Goal: Task Accomplishment & Management: Complete application form

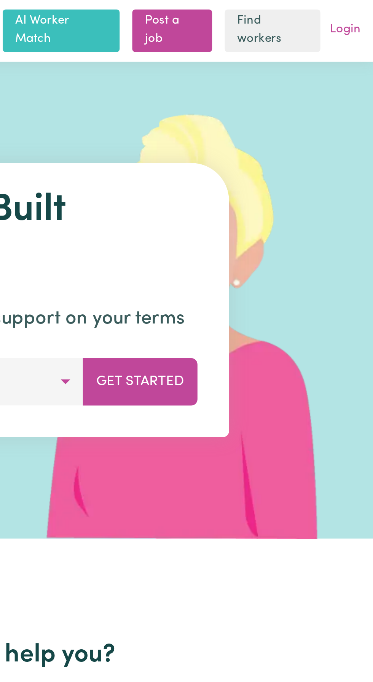
click at [362, 14] on link "Login" at bounding box center [360, 15] width 18 height 12
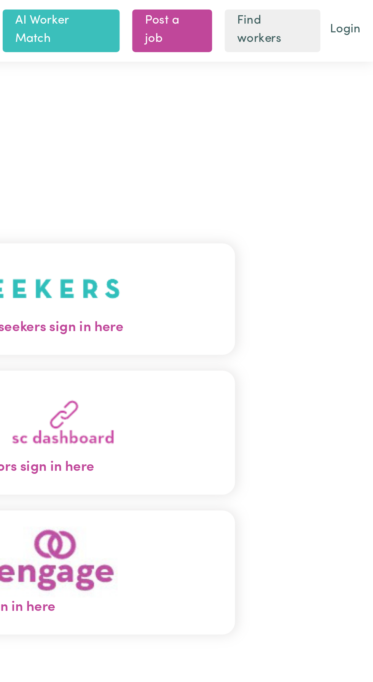
click at [263, 156] on button "Care workers and care seekers sign in here" at bounding box center [186, 143] width 239 height 53
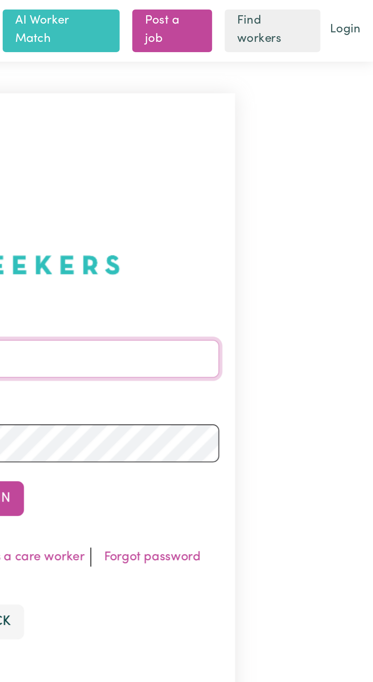
click at [248, 182] on input "Email address" at bounding box center [186, 173] width 224 height 18
type input "[EMAIL_ADDRESS][DOMAIN_NAME]"
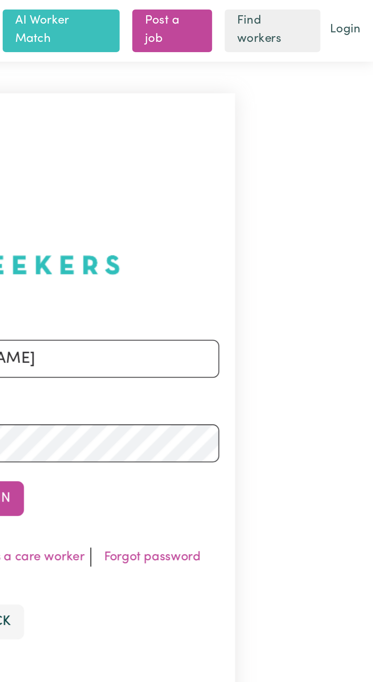
click at [168, 232] on button "Sign In" at bounding box center [186, 240] width 37 height 17
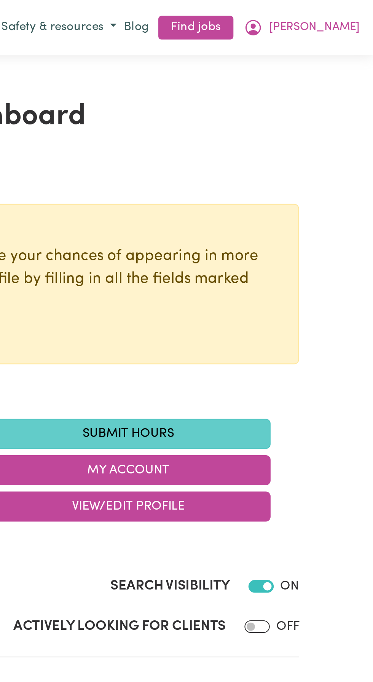
click at [261, 211] on link "Submit Hours" at bounding box center [255, 209] width 137 height 14
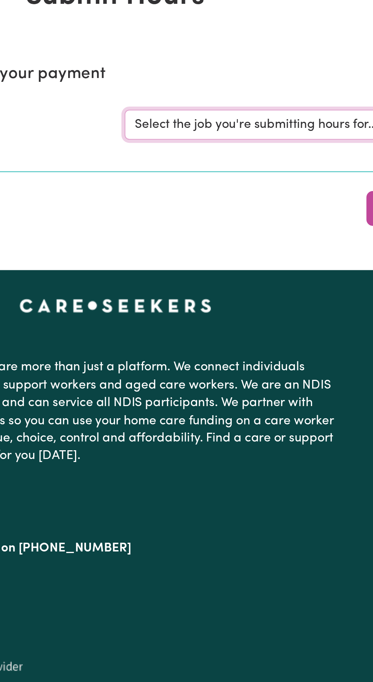
click at [244, 116] on select "Select the job you're submitting hours for... [[PERSON_NAME]] Support and Compa…" at bounding box center [279, 118] width 177 height 14
select select "10224"
click at [191, 111] on select "Select the job you're submitting hours for... [[PERSON_NAME]] Support and Compa…" at bounding box center [279, 118] width 177 height 14
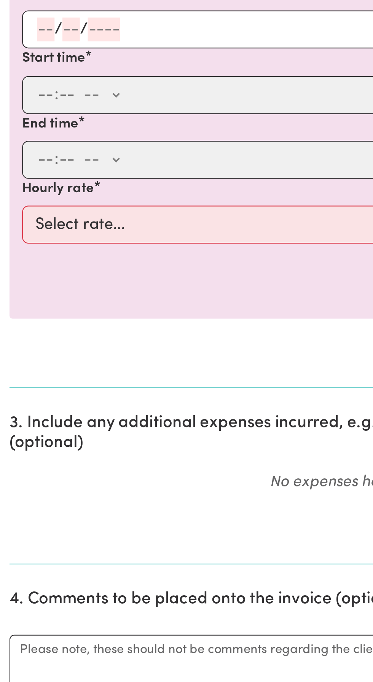
click at [23, 285] on input "number" at bounding box center [22, 285] width 8 height 11
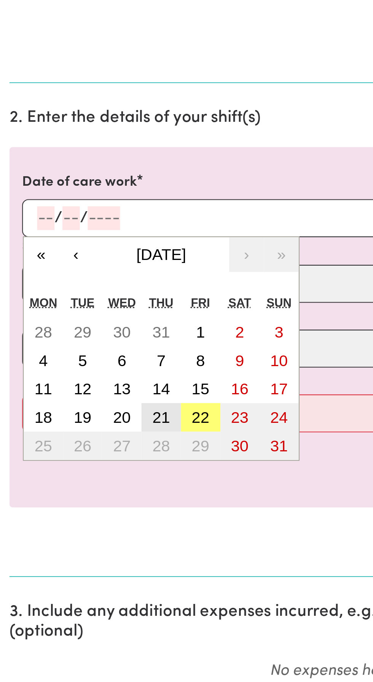
click at [80, 382] on abbr "21" at bounding box center [77, 382] width 8 height 8
type input "[DATE]"
type input "21"
type input "8"
type input "2025"
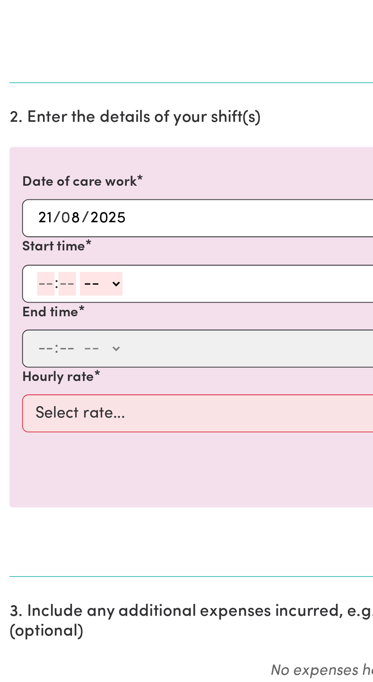
click at [23, 313] on input "number" at bounding box center [22, 317] width 8 height 11
type input "9"
type input "30"
click at [54, 318] on select "-- AM PM" at bounding box center [47, 317] width 21 height 11
select select "am"
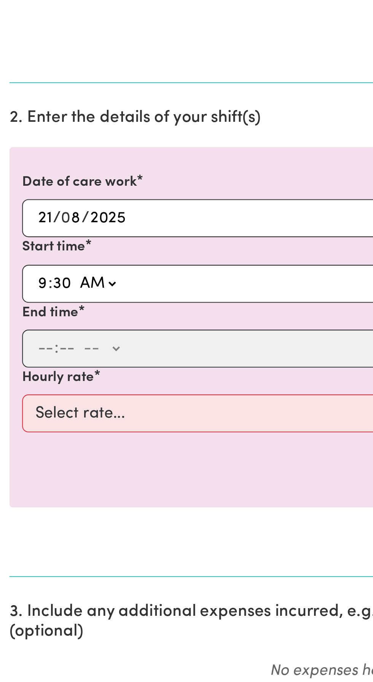
click at [37, 312] on select "-- AM PM" at bounding box center [47, 317] width 21 height 11
type input "09:30"
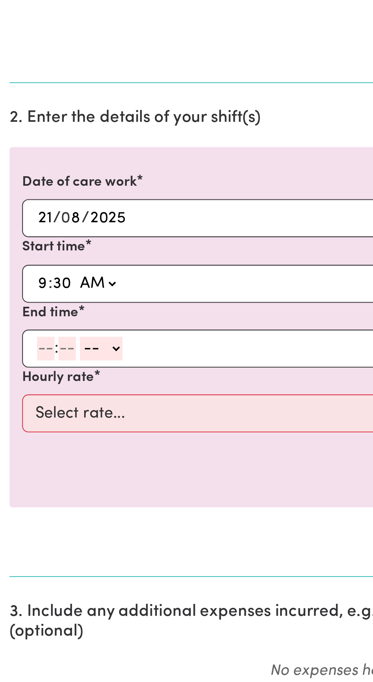
click at [22, 350] on input "number" at bounding box center [22, 348] width 8 height 11
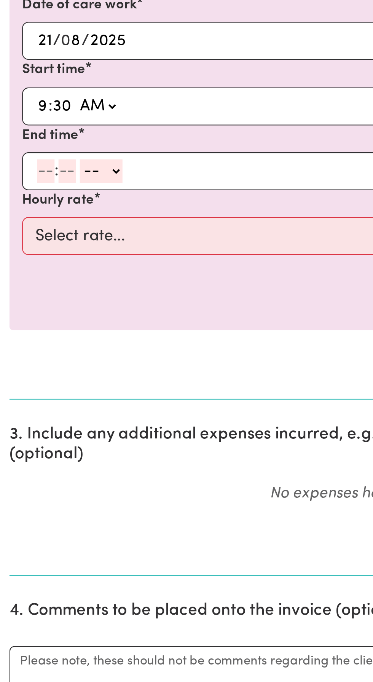
click at [25, 346] on input "number" at bounding box center [22, 348] width 8 height 11
type input "5"
type input "0"
click at [55, 349] on select "-- AM PM" at bounding box center [47, 348] width 21 height 11
select select "pm"
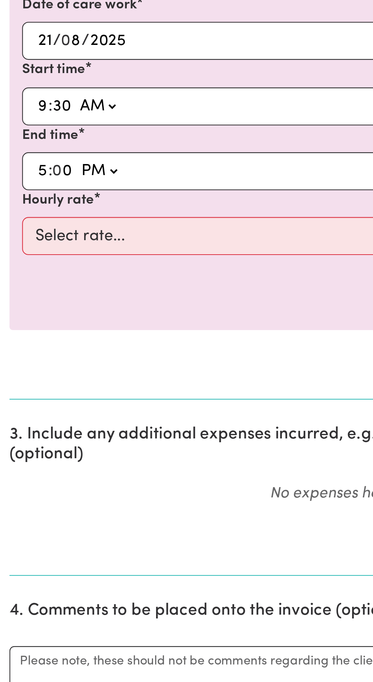
click at [37, 343] on select "-- AM PM" at bounding box center [47, 348] width 21 height 11
type input "17:00"
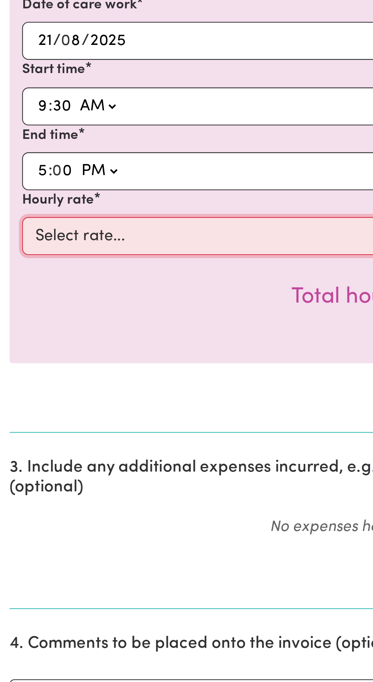
click at [63, 379] on select "Select rate... $49.12 (Weekday)" at bounding box center [187, 380] width 352 height 18
select select "49.12-Weekday"
click at [11, 371] on select "Select rate... $49.12 (Weekday)" at bounding box center [187, 380] width 352 height 18
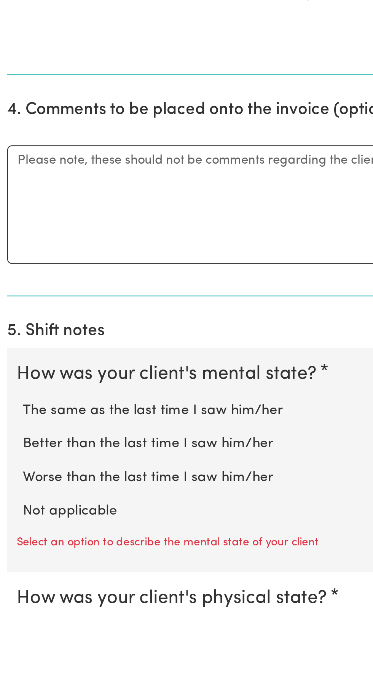
scroll to position [145, 0]
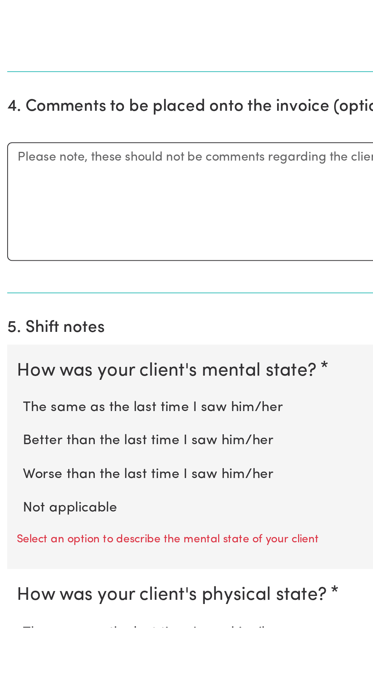
click at [38, 622] on label "Not applicable" at bounding box center [186, 625] width 349 height 10
click at [12, 620] on input "Not applicable" at bounding box center [12, 619] width 0 height 0
radio input "true"
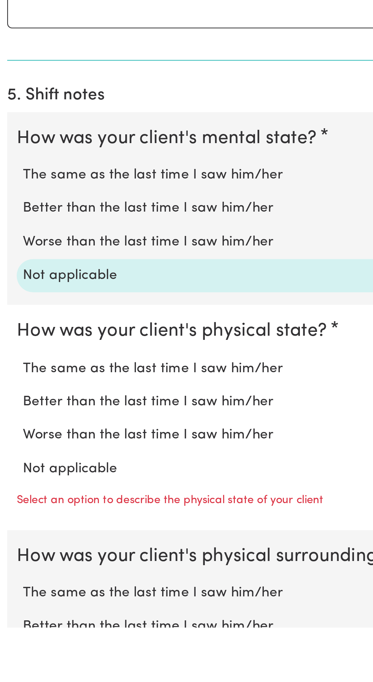
scroll to position [257, 0]
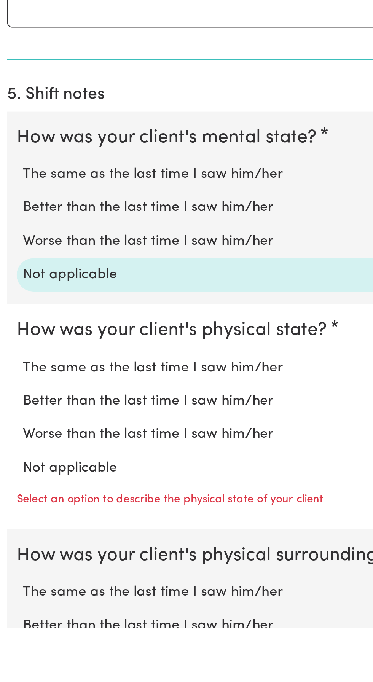
click at [41, 608] on label "Not applicable" at bounding box center [186, 606] width 349 height 10
click at [12, 601] on input "Not applicable" at bounding box center [12, 600] width 0 height 0
radio input "true"
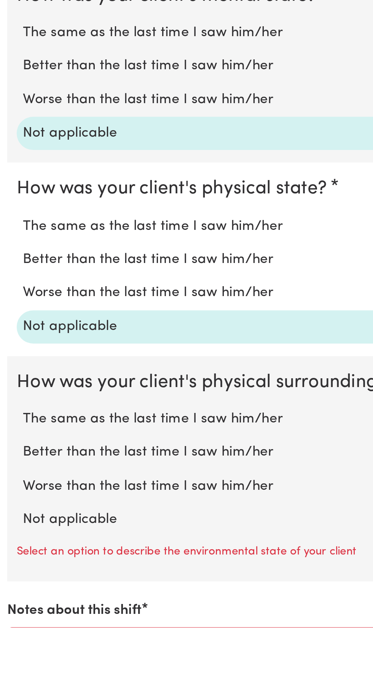
scroll to position [329, 0]
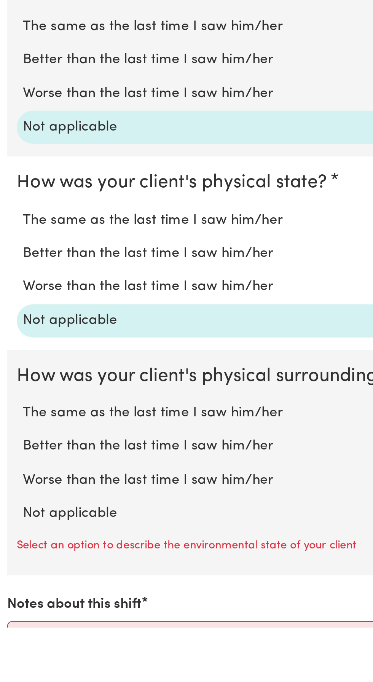
click at [48, 627] on label "Not applicable" at bounding box center [186, 628] width 349 height 10
click at [12, 623] on input "Not applicable" at bounding box center [12, 622] width 0 height 0
radio input "true"
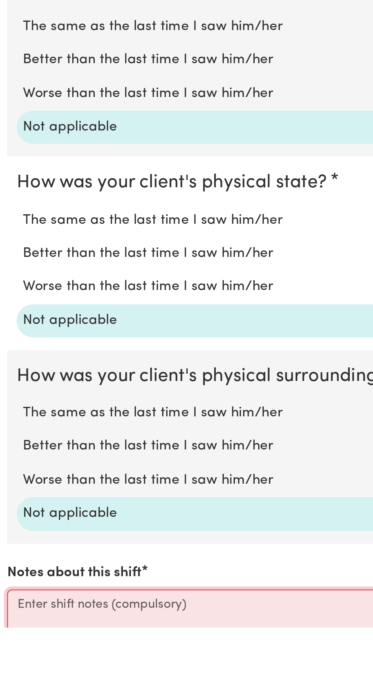
click at [29, 666] on textarea "Notes about this shift" at bounding box center [187, 692] width 364 height 57
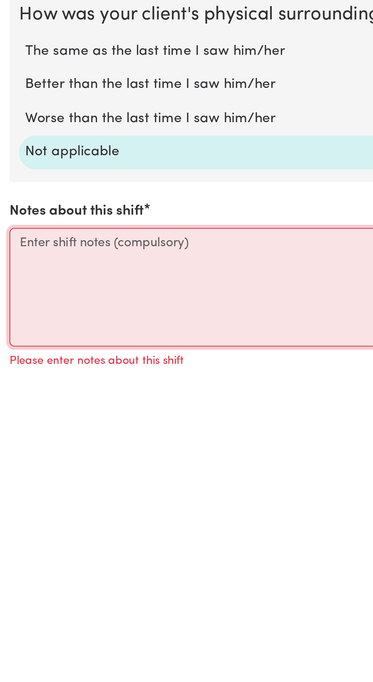
scroll to position [386, 0]
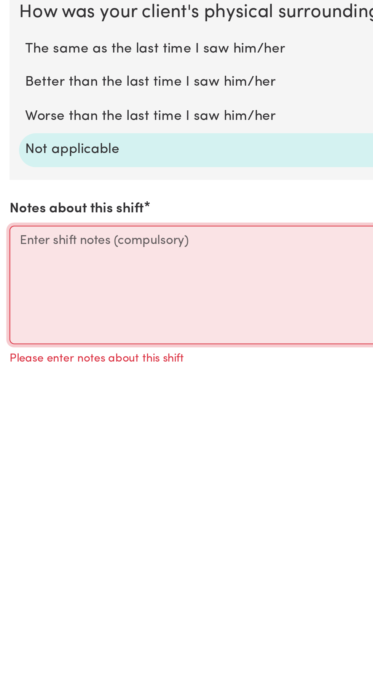
click at [27, 613] on textarea "Notes about this shift" at bounding box center [187, 635] width 364 height 57
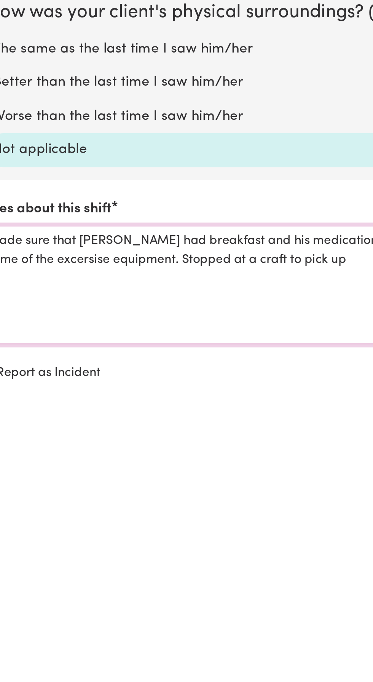
click at [124, 620] on textarea "Made sure that [PERSON_NAME] had breakfast and his medication. Went for a walk …" at bounding box center [187, 635] width 364 height 57
click at [171, 624] on textarea "Made sure that [PERSON_NAME] had breakfast and his medication. Went for a walk …" at bounding box center [187, 635] width 364 height 57
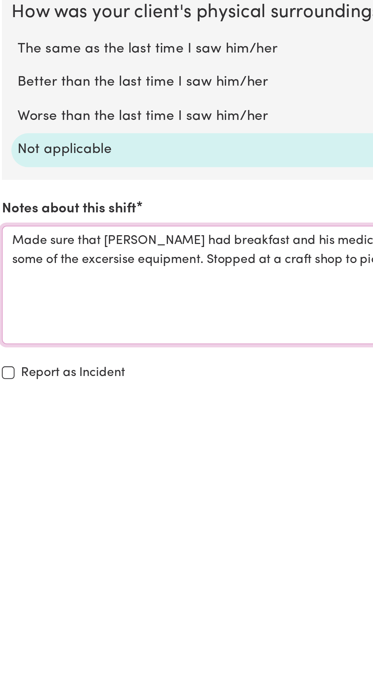
click at [120, 623] on textarea "Made sure that [PERSON_NAME] had breakfast and his medication. Went for a walk …" at bounding box center [187, 635] width 364 height 57
click at [148, 620] on textarea "Made sure that [PERSON_NAME] had breakfast and his medication. Went for a walk …" at bounding box center [187, 635] width 364 height 57
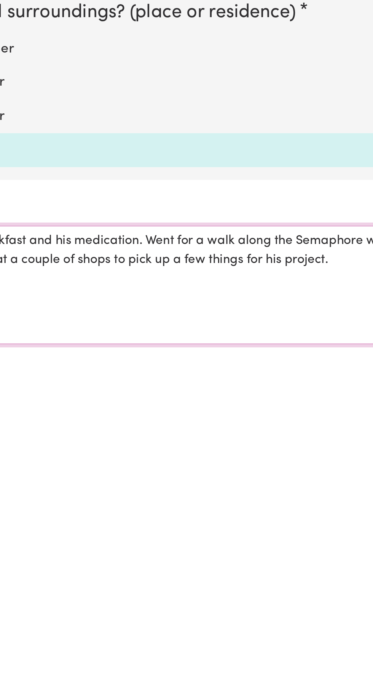
click at [267, 624] on textarea "Made sure that [PERSON_NAME] had breakfast and his medication. Went for a walk …" at bounding box center [187, 635] width 364 height 57
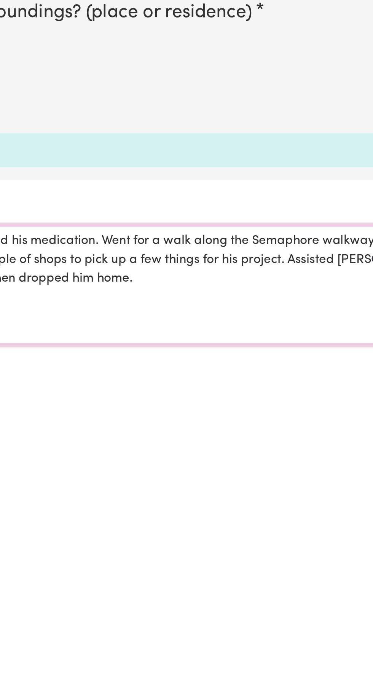
click at [255, 619] on textarea "Made sure that [PERSON_NAME] had breakfast and his medication. Went for a walk …" at bounding box center [187, 635] width 364 height 57
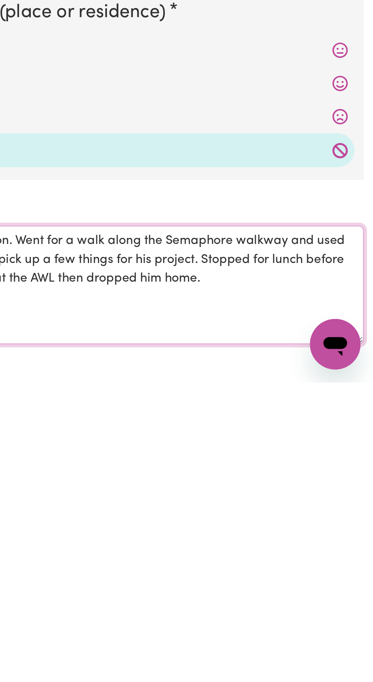
click at [331, 620] on textarea "Made sure that [PERSON_NAME] had breakfast and his medication. Went for a walk …" at bounding box center [187, 635] width 364 height 57
click at [355, 623] on textarea "Made sure that [PERSON_NAME] had breakfast and his medication. Went for a walk …" at bounding box center [187, 635] width 364 height 57
click at [353, 620] on textarea "Made sure that [PERSON_NAME] had breakfast and his medication. Went for a walk …" at bounding box center [187, 635] width 364 height 57
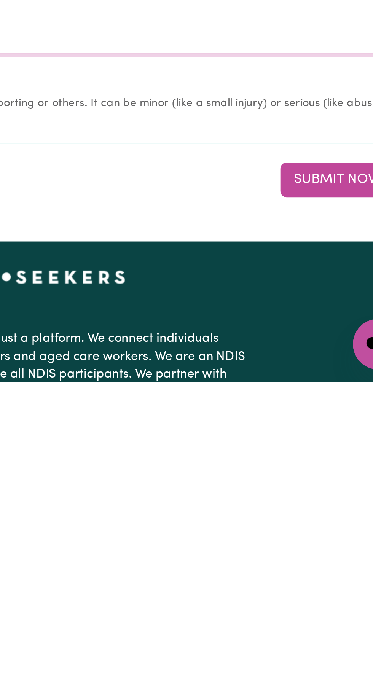
scroll to position [529, 0]
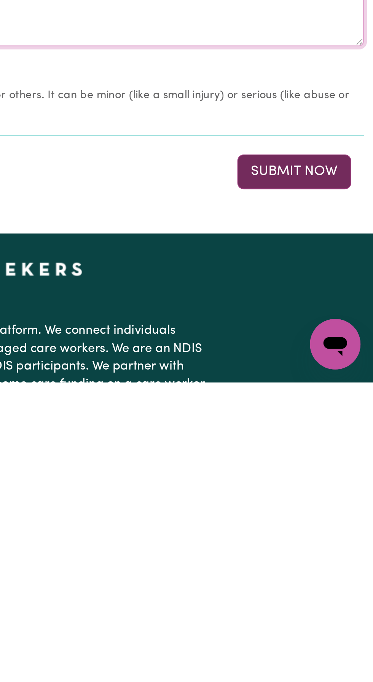
type textarea "Made sure that [PERSON_NAME] had breakfast and his medication. Went for a walk …"
click at [327, 580] on button "Submit Now" at bounding box center [335, 581] width 55 height 17
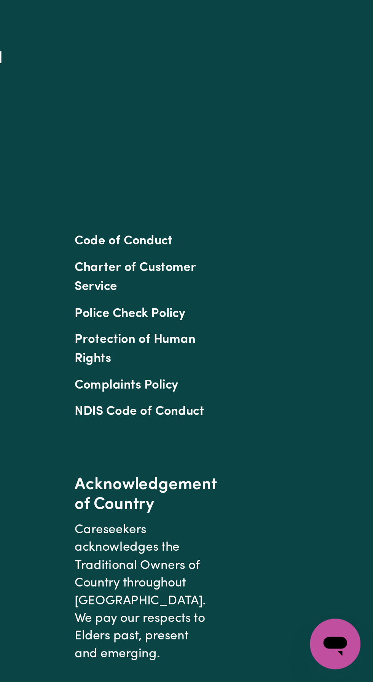
scroll to position [0, 0]
